Goal: Information Seeking & Learning: Find specific fact

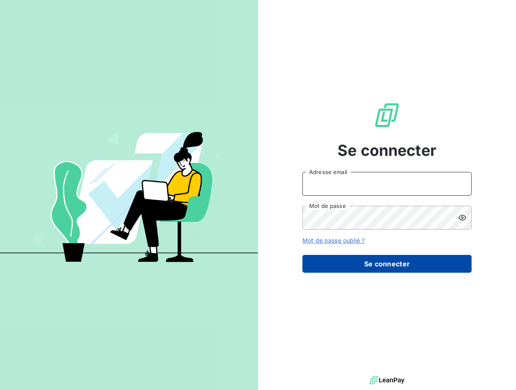
type input "[EMAIL_ADDRESS][DOMAIN_NAME]"
click at [388, 265] on button "Se connecter" at bounding box center [387, 264] width 169 height 18
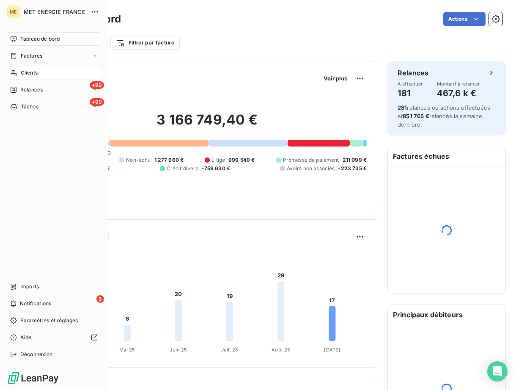
click at [42, 71] on div "Clients" at bounding box center [54, 73] width 94 height 14
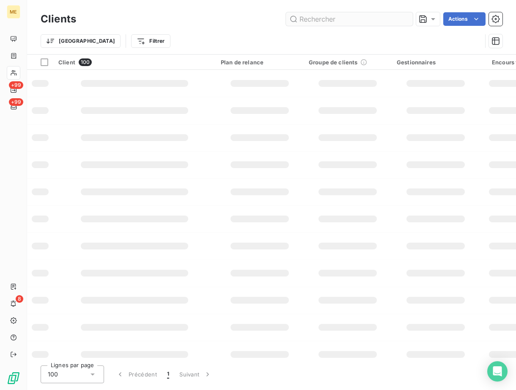
click at [319, 22] on input "text" at bounding box center [349, 19] width 127 height 14
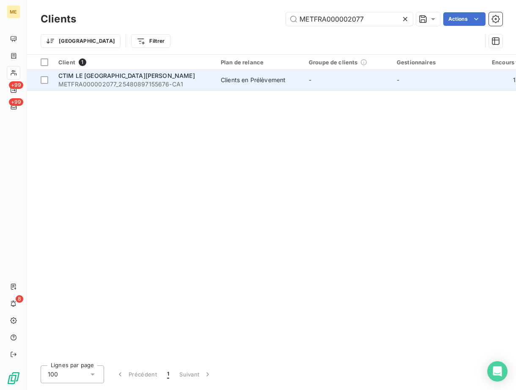
type input "METFRA000002077"
click at [168, 80] on span "METFRA000002077_25480897155676-CA1" at bounding box center [134, 84] width 152 height 8
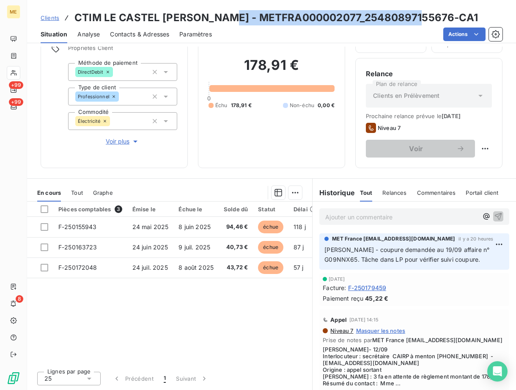
drag, startPoint x: 230, startPoint y: 16, endPoint x: 423, endPoint y: 12, distance: 192.6
click at [423, 12] on h3 "CTIM LE CASTEL [PERSON_NAME] - METFRA000002077_25480897155676-CA1" at bounding box center [276, 17] width 404 height 15
copy h3 "METFRA000002077_25480897155676"
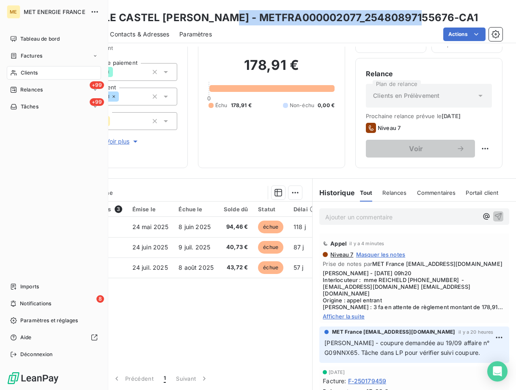
click at [15, 67] on div "Clients" at bounding box center [54, 73] width 94 height 14
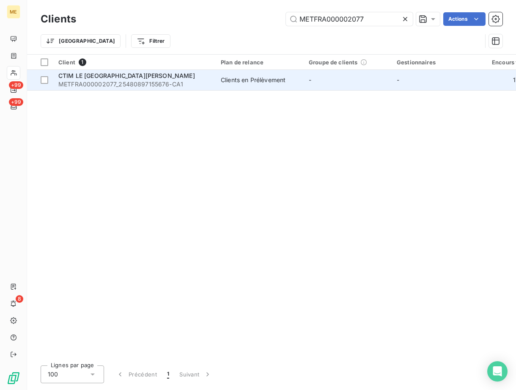
drag, startPoint x: 108, startPoint y: 80, endPoint x: 116, endPoint y: 88, distance: 10.8
click at [108, 80] on span "METFRA000002077_25480897155676-CA1" at bounding box center [134, 84] width 152 height 8
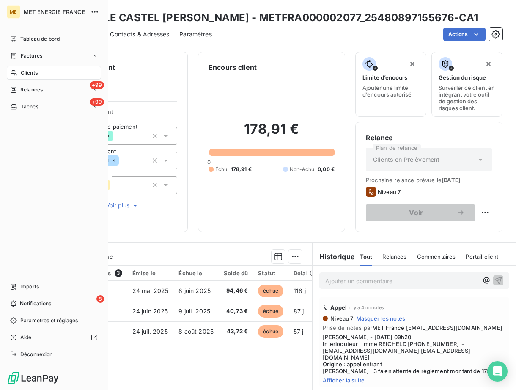
click at [27, 66] on div "Clients" at bounding box center [54, 73] width 94 height 14
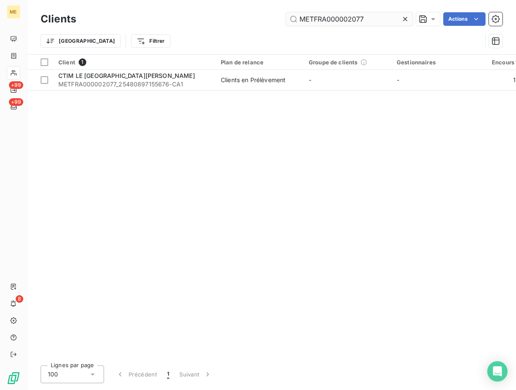
click at [341, 24] on input "METFRA000002077" at bounding box center [349, 19] width 127 height 14
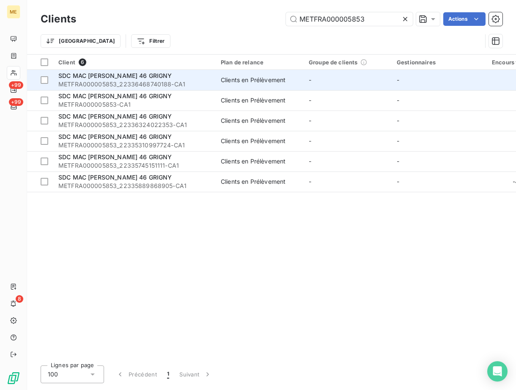
type input "METFRA000005853"
click at [122, 80] on span "METFRA000005853_22336468740188-CA1" at bounding box center [134, 84] width 152 height 8
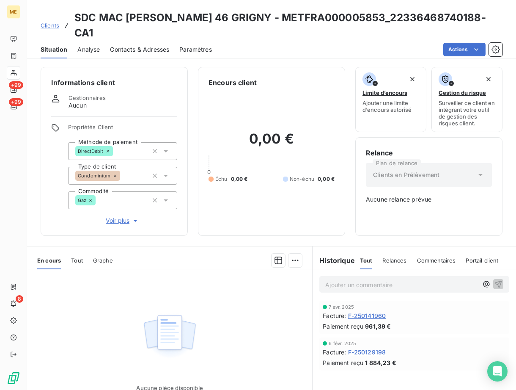
click at [137, 45] on span "Contacts & Adresses" at bounding box center [139, 49] width 59 height 8
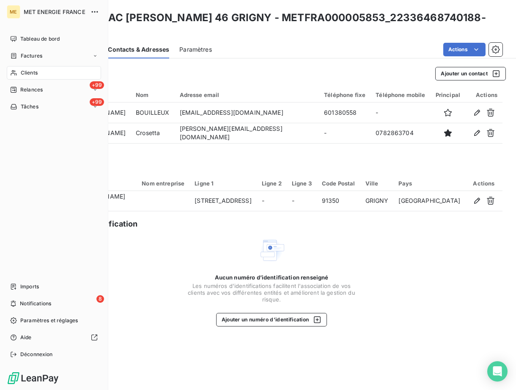
click at [23, 72] on span "Clients" at bounding box center [29, 73] width 17 height 8
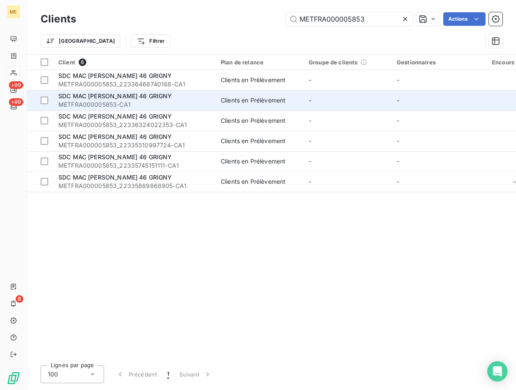
click at [136, 99] on div "SDC MAC [PERSON_NAME] 46 GRIGNY" at bounding box center [134, 96] width 152 height 8
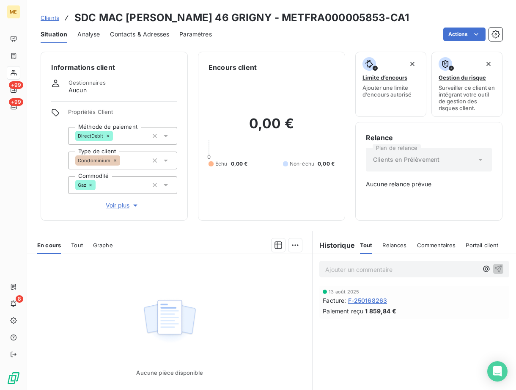
click at [140, 31] on span "Contacts & Adresses" at bounding box center [139, 34] width 59 height 8
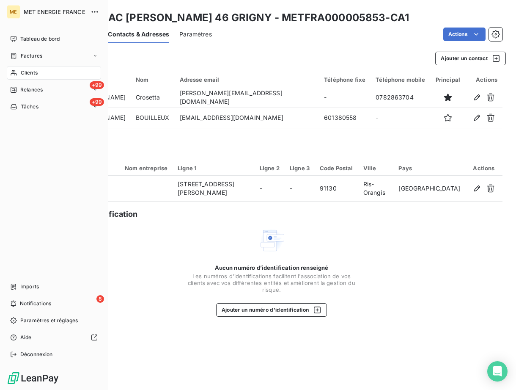
click at [28, 72] on span "Clients" at bounding box center [29, 73] width 17 height 8
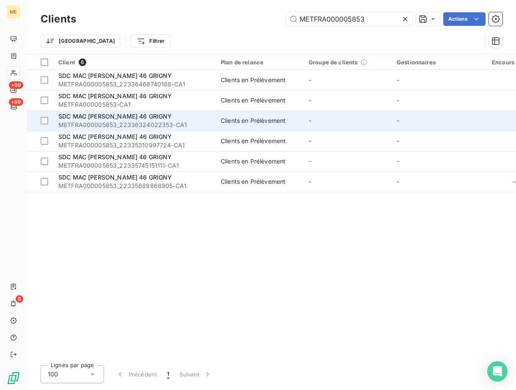
click at [122, 123] on span "METFRA000005853_22336324022353-CA1" at bounding box center [134, 125] width 152 height 8
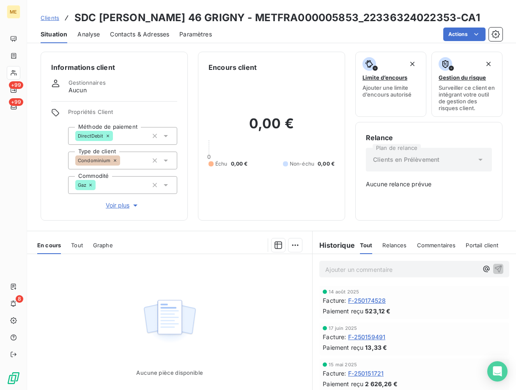
click at [138, 33] on span "Contacts & Adresses" at bounding box center [139, 34] width 59 height 8
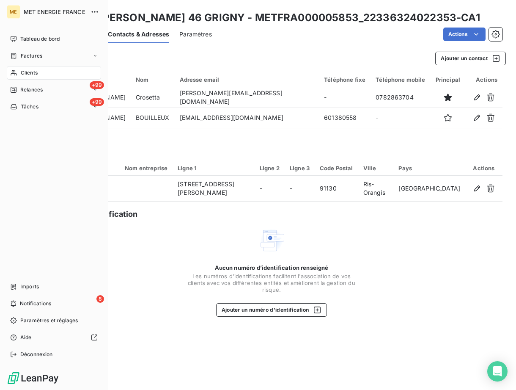
click at [33, 72] on span "Clients" at bounding box center [29, 73] width 17 height 8
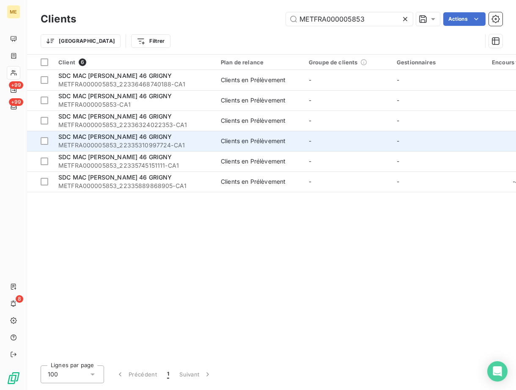
click at [124, 142] on span "METFRA000005853_22335310997724-CA1" at bounding box center [134, 145] width 152 height 8
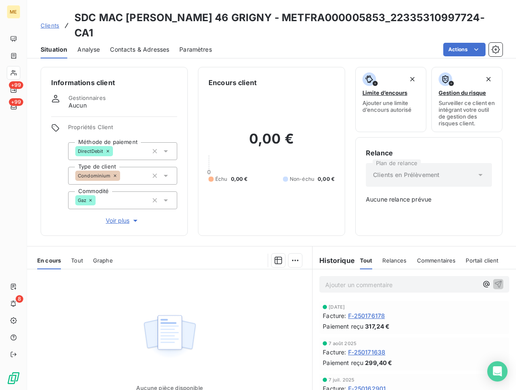
drag, startPoint x: 124, startPoint y: 142, endPoint x: 143, endPoint y: 31, distance: 112.1
click at [143, 45] on span "Contacts & Adresses" at bounding box center [139, 49] width 59 height 8
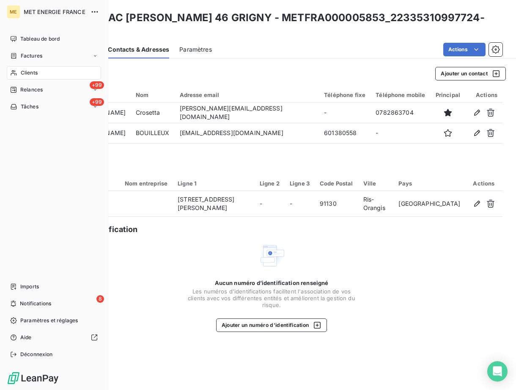
click at [31, 65] on nav "Tableau de bord Factures Clients +99 Relances +99 Tâches" at bounding box center [54, 72] width 94 height 81
click at [31, 71] on span "Clients" at bounding box center [29, 73] width 17 height 8
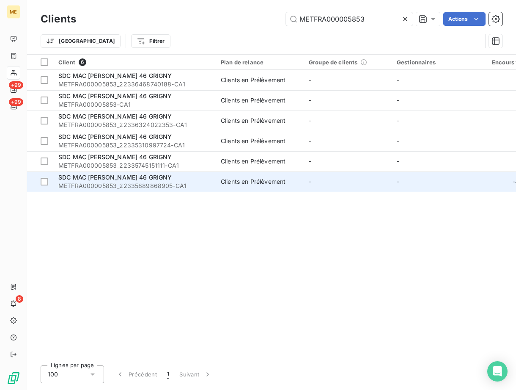
click at [125, 176] on span "SDC MAC [PERSON_NAME] 46 GRIGNY" at bounding box center [115, 177] width 114 height 7
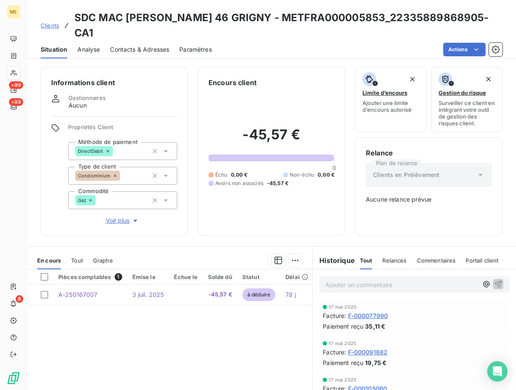
click at [137, 45] on span "Contacts & Adresses" at bounding box center [139, 49] width 59 height 8
